Goal: Information Seeking & Learning: Learn about a topic

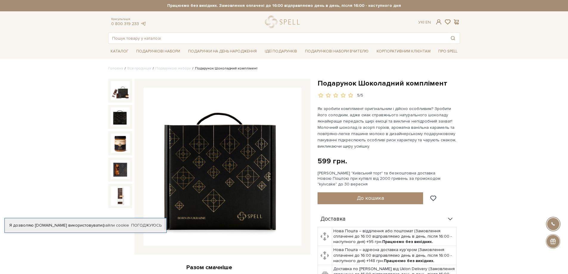
click at [120, 123] on img at bounding box center [120, 116] width 19 height 19
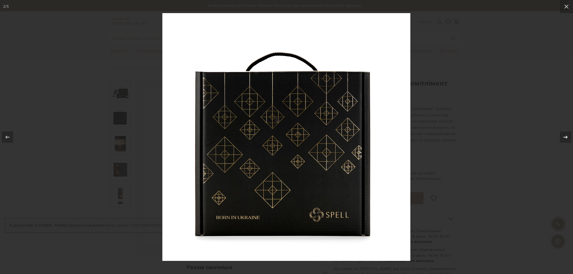
click at [564, 134] on icon at bounding box center [565, 137] width 7 height 7
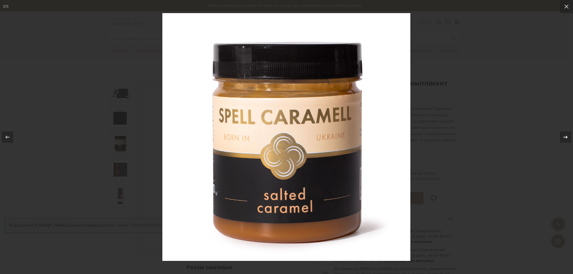
click at [564, 134] on icon at bounding box center [565, 137] width 7 height 7
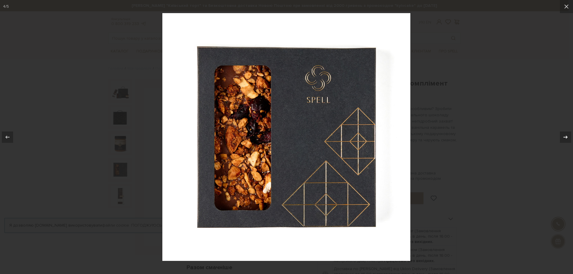
click at [567, 134] on icon at bounding box center [565, 137] width 7 height 7
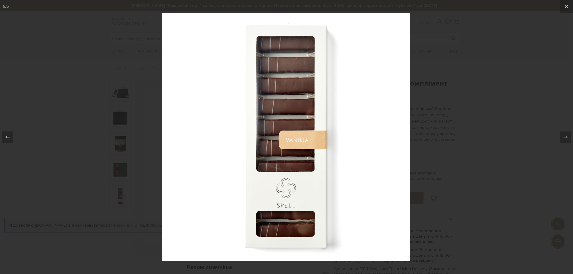
click at [504, 141] on div at bounding box center [286, 137] width 573 height 274
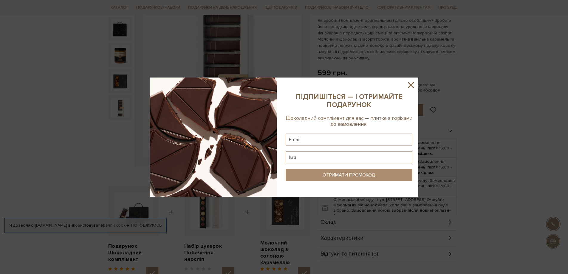
scroll to position [89, 0]
click at [413, 85] on icon at bounding box center [411, 85] width 10 height 10
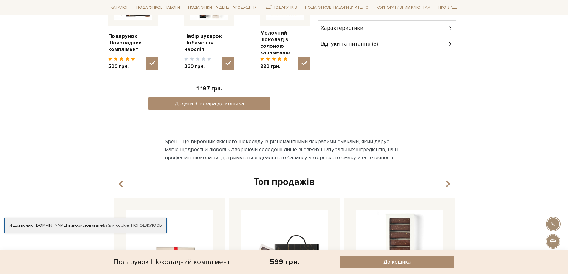
scroll to position [418, 0]
